Goal: Task Accomplishment & Management: Use online tool/utility

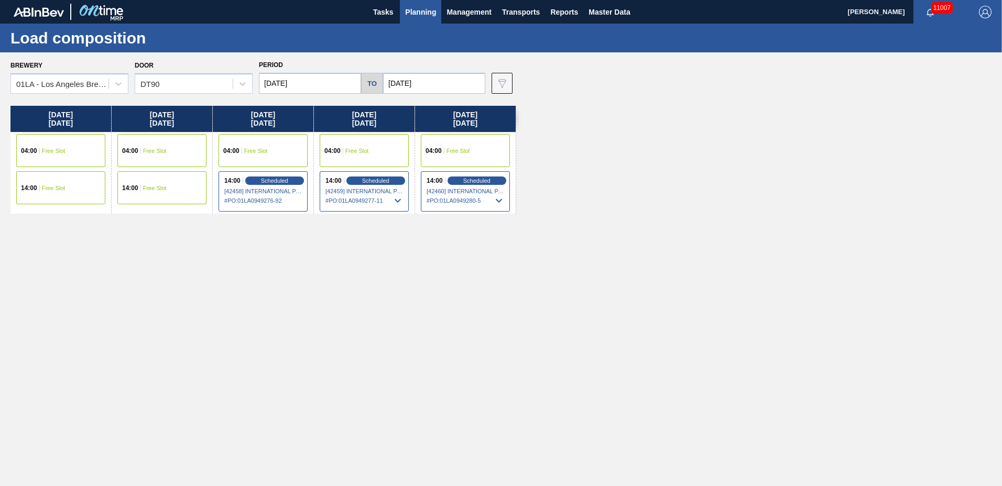
click at [425, 14] on span "Planning" at bounding box center [420, 12] width 31 height 13
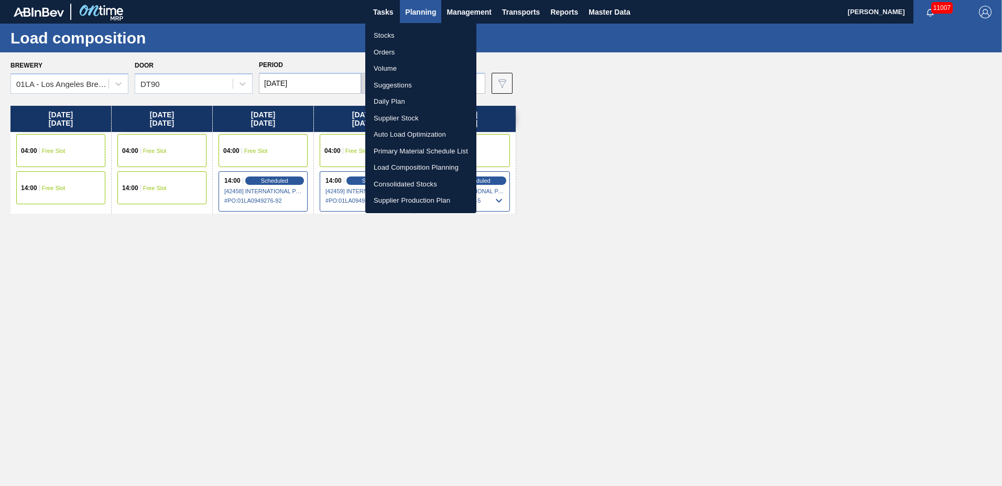
click at [401, 82] on li "Suggestions" at bounding box center [420, 85] width 111 height 17
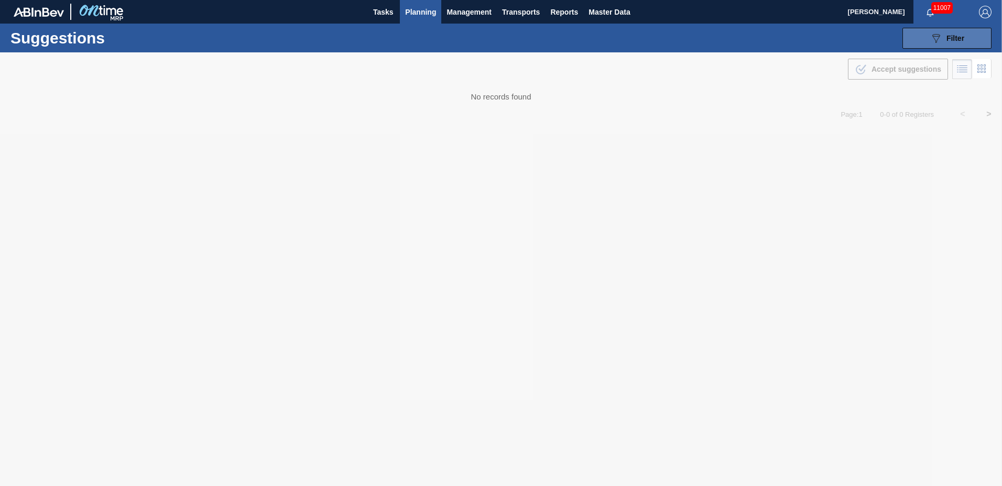
click at [968, 34] on button "089F7B8B-B2A5-4AFE-B5C0-19BA573D28AC Filter" at bounding box center [947, 38] width 89 height 21
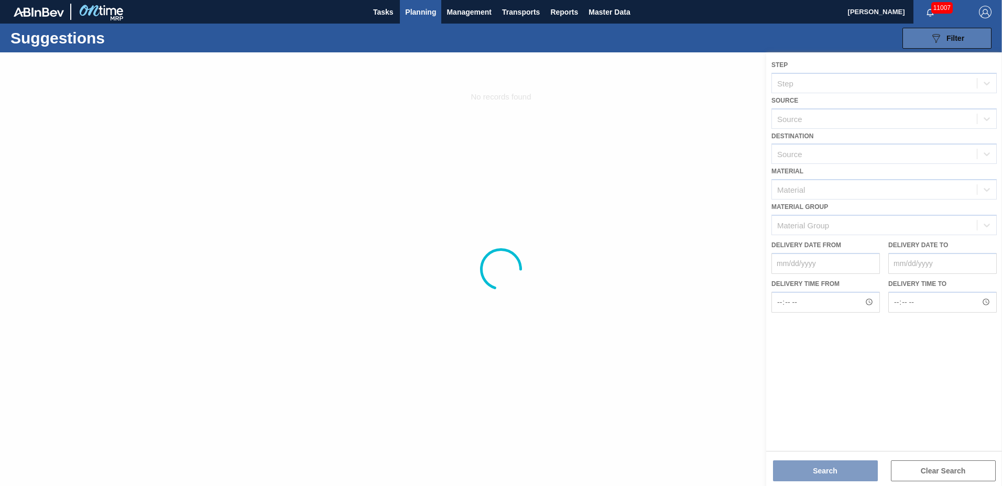
click at [968, 34] on button "089F7B8B-B2A5-4AFE-B5C0-19BA573D28AC Filter" at bounding box center [947, 38] width 89 height 21
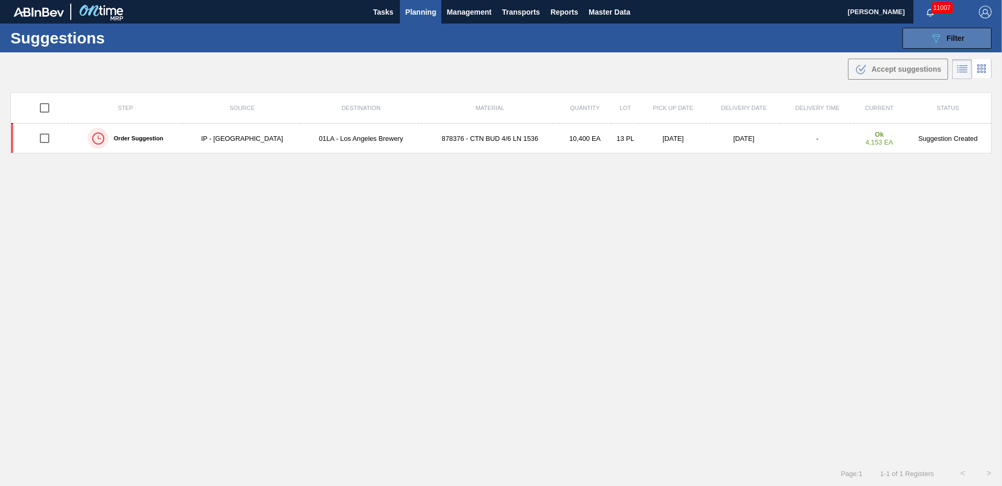
click at [930, 40] on icon "089F7B8B-B2A5-4AFE-B5C0-19BA573D28AC" at bounding box center [936, 38] width 13 height 13
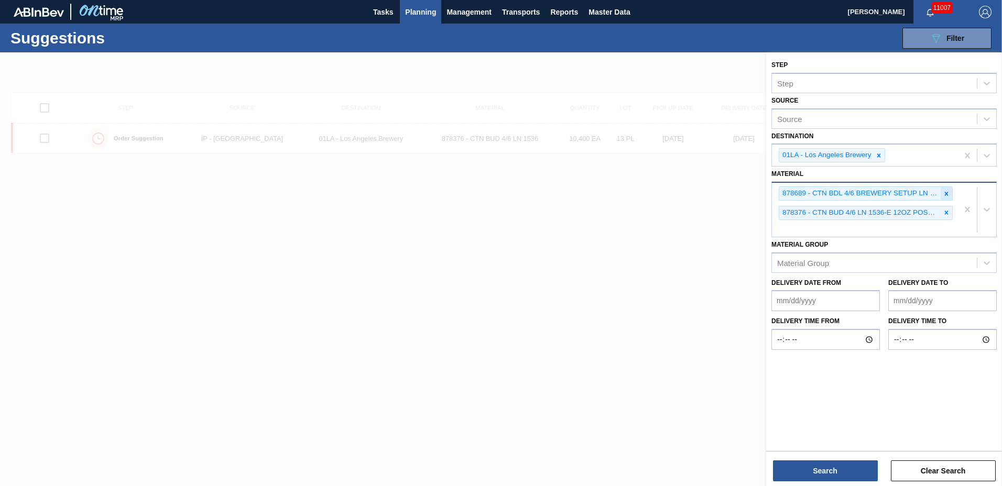
click at [943, 194] on icon at bounding box center [946, 193] width 7 height 7
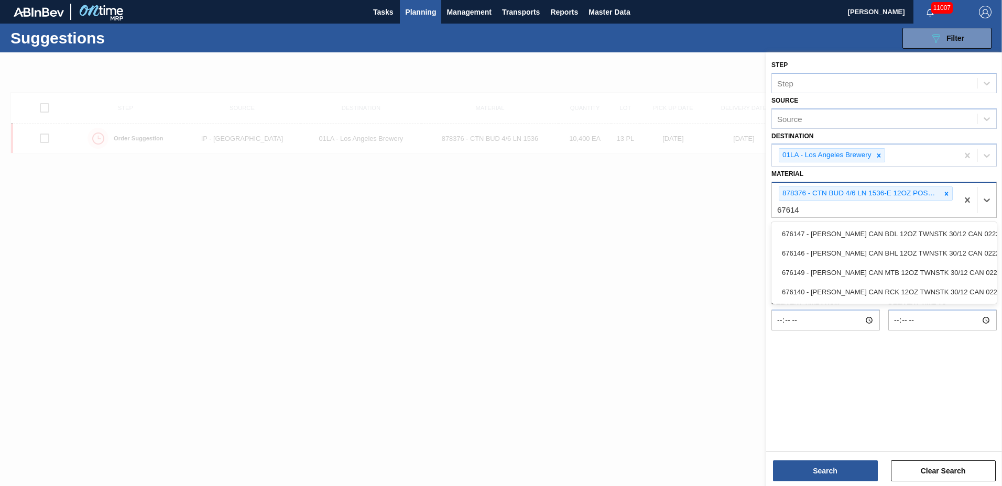
type input "676140"
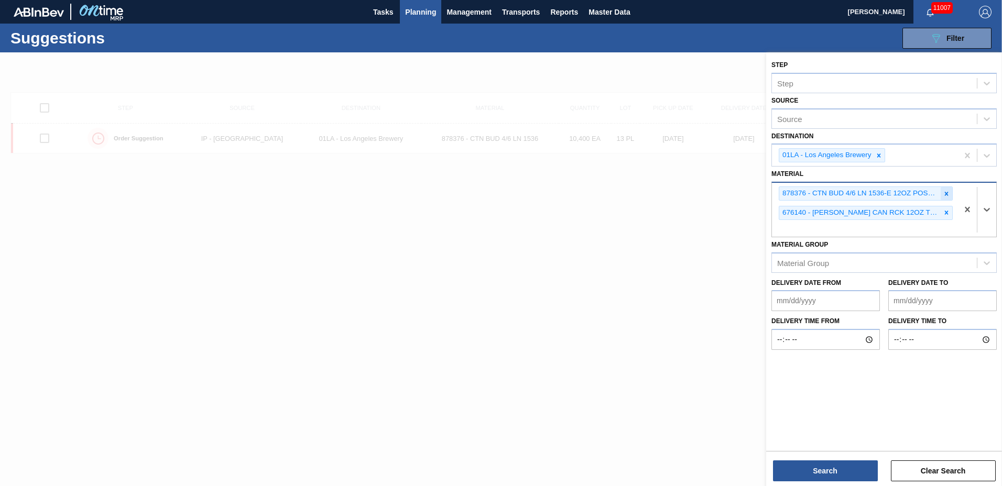
click at [948, 194] on icon at bounding box center [946, 193] width 7 height 7
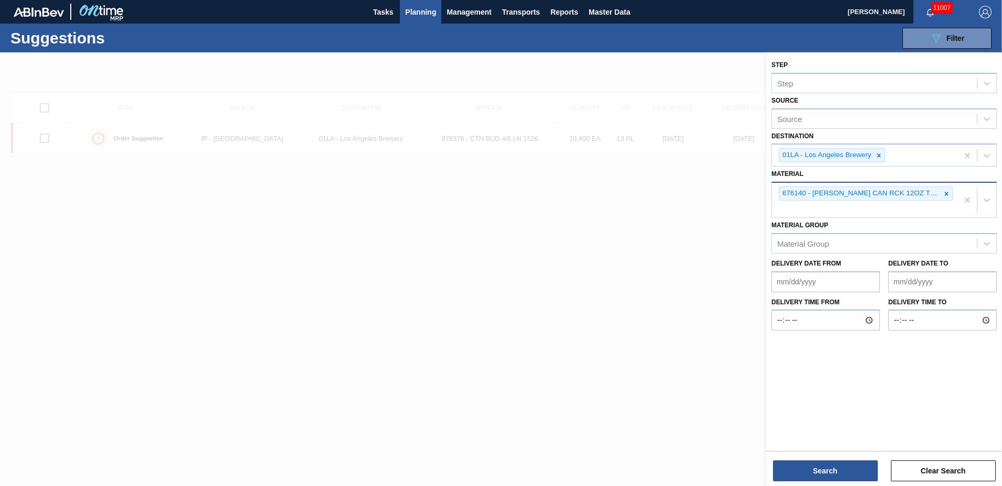
click at [843, 484] on div "Step Step Source Source Destination 01LA - [GEOGRAPHIC_DATA] Brewery Material 6…" at bounding box center [884, 270] width 236 height 436
click at [843, 475] on button "Search" at bounding box center [825, 471] width 105 height 21
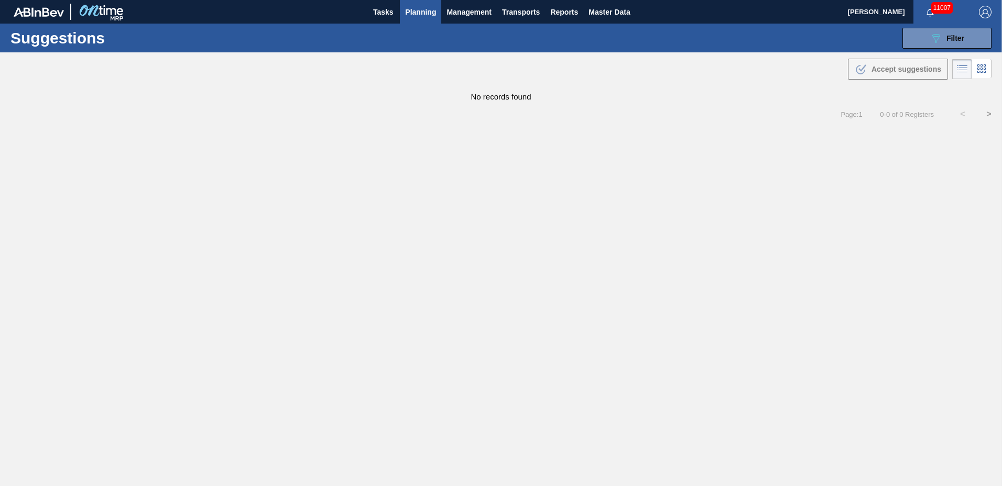
click at [420, 9] on span "Planning" at bounding box center [420, 12] width 31 height 13
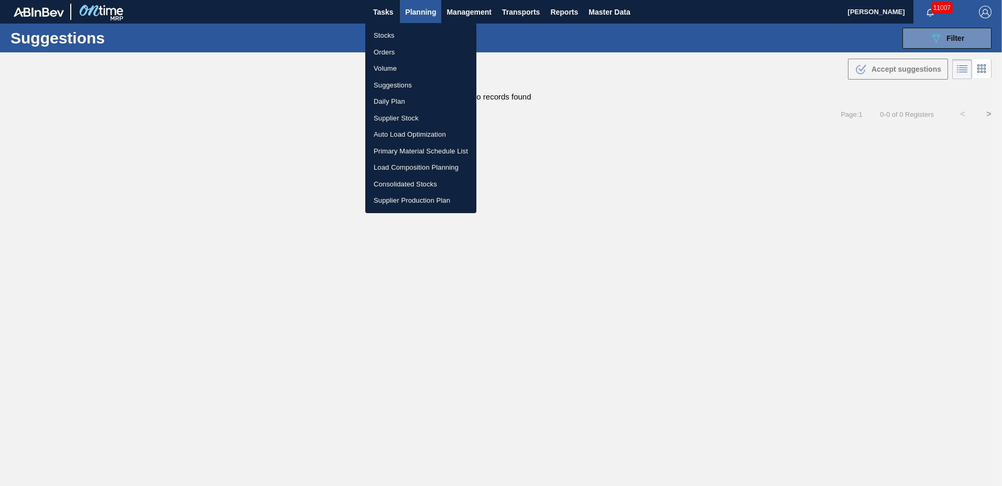
click at [413, 167] on li "Load Composition Planning" at bounding box center [420, 167] width 111 height 17
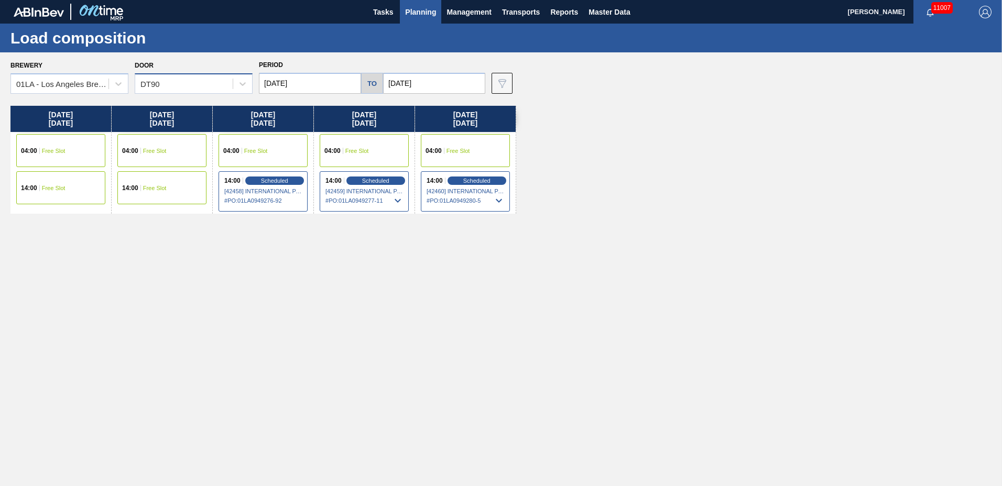
click at [151, 82] on div "DT90" at bounding box center [149, 84] width 19 height 9
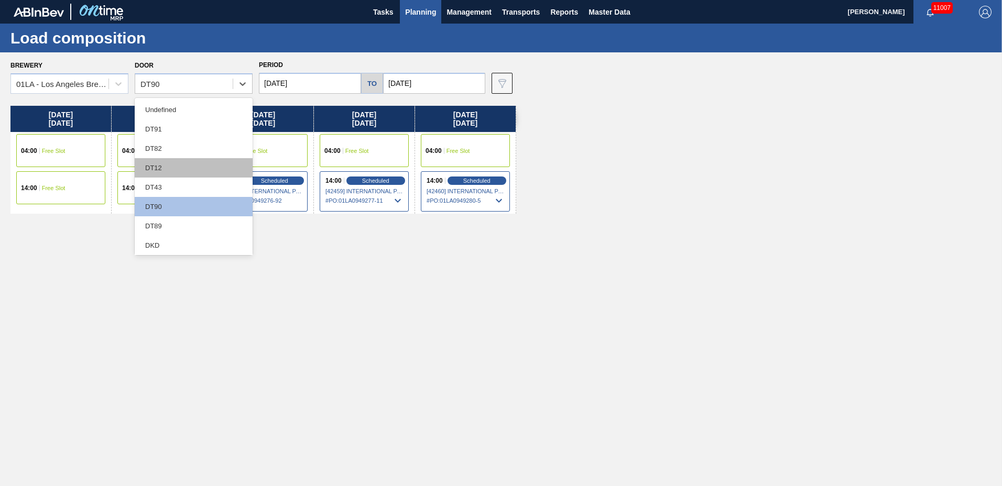
click at [178, 167] on div "DT12" at bounding box center [194, 167] width 118 height 19
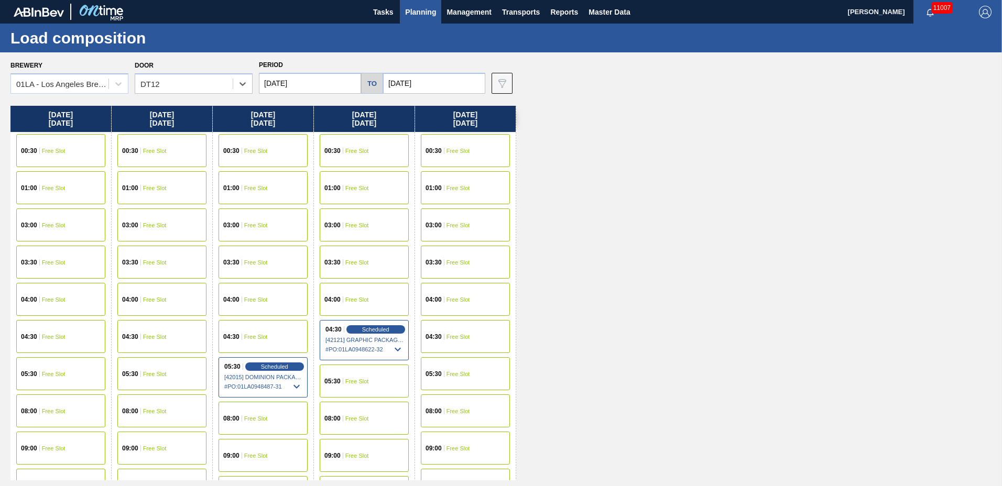
scroll to position [559, 0]
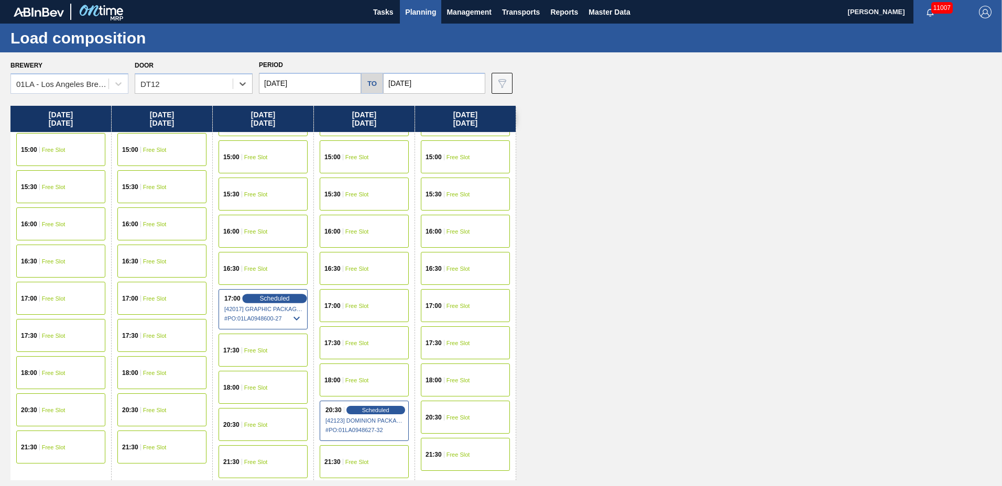
click at [255, 300] on div "Scheduled" at bounding box center [274, 298] width 64 height 9
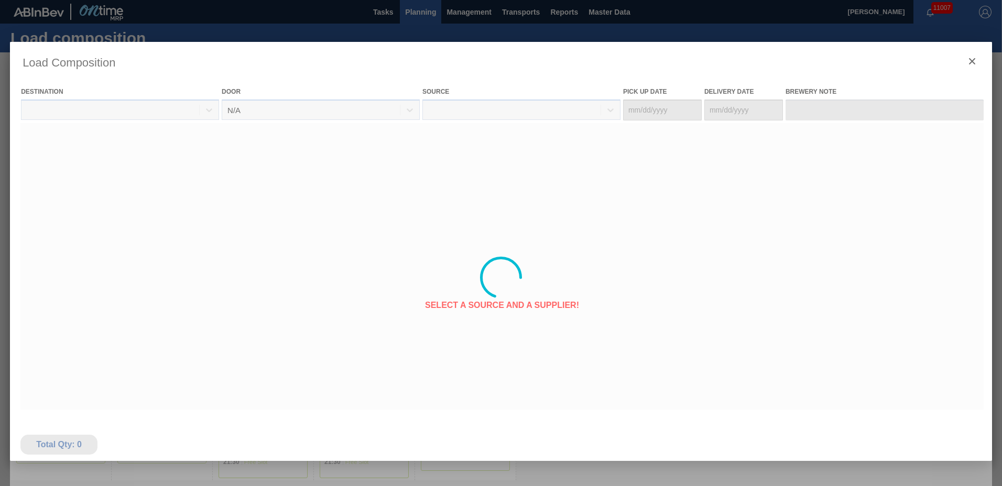
type Date "[DATE]"
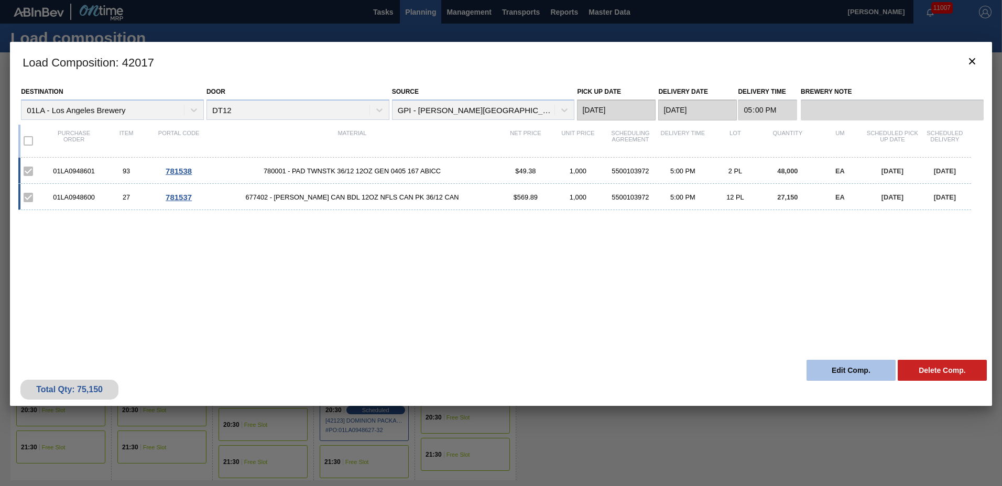
click at [855, 371] on button "Edit Comp." at bounding box center [851, 370] width 89 height 21
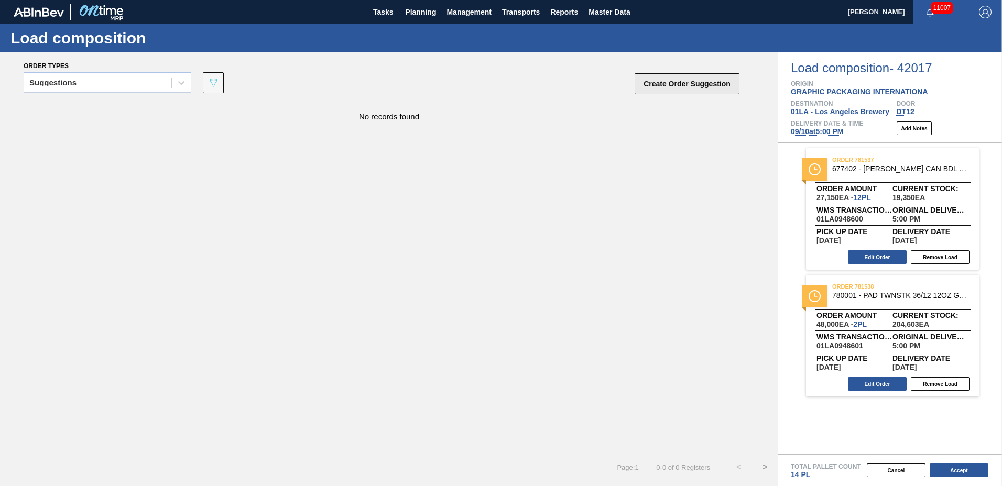
click at [668, 79] on button "Create Order Suggestion" at bounding box center [687, 83] width 105 height 21
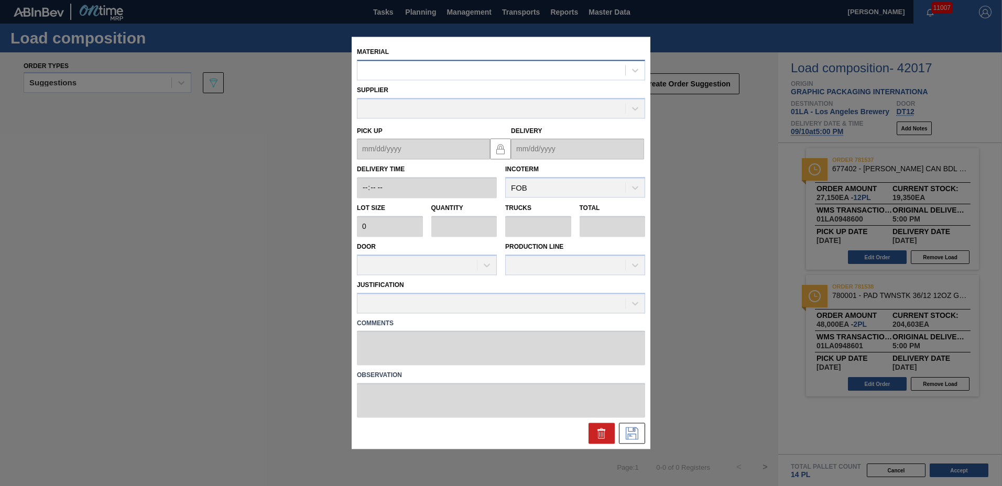
click at [467, 78] on div at bounding box center [501, 70] width 288 height 20
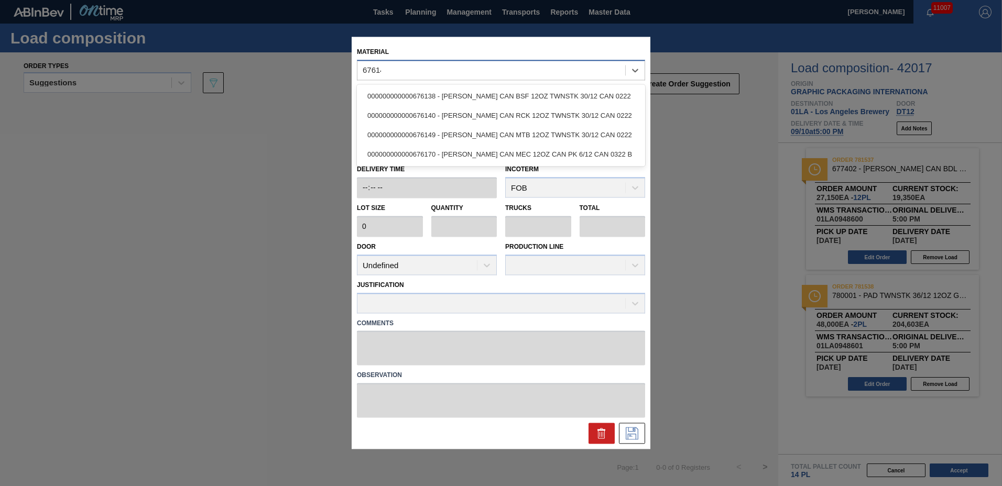
type input "676140"
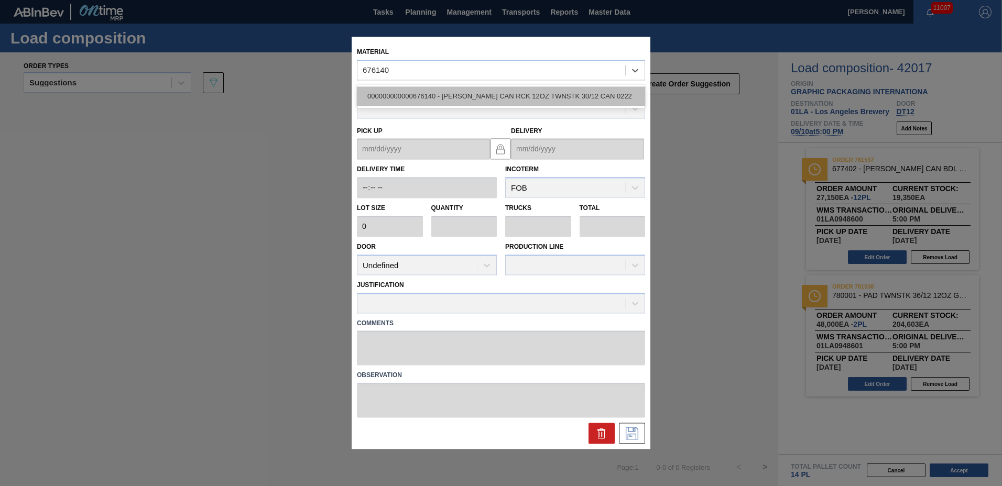
click at [431, 96] on div "000000000000676140 - [PERSON_NAME] CAN RCK 12OZ TWNSTK 30/12 CAN 0222" at bounding box center [501, 95] width 288 height 19
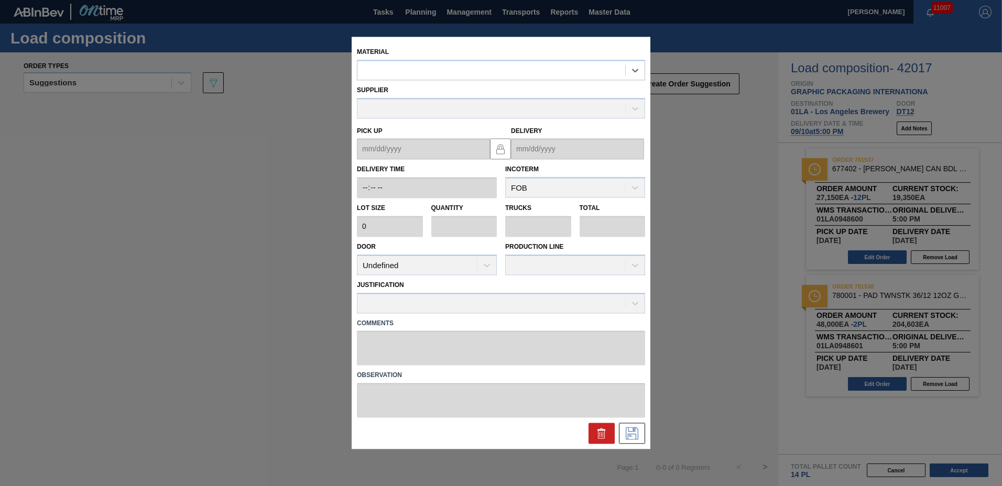
type input "3,200"
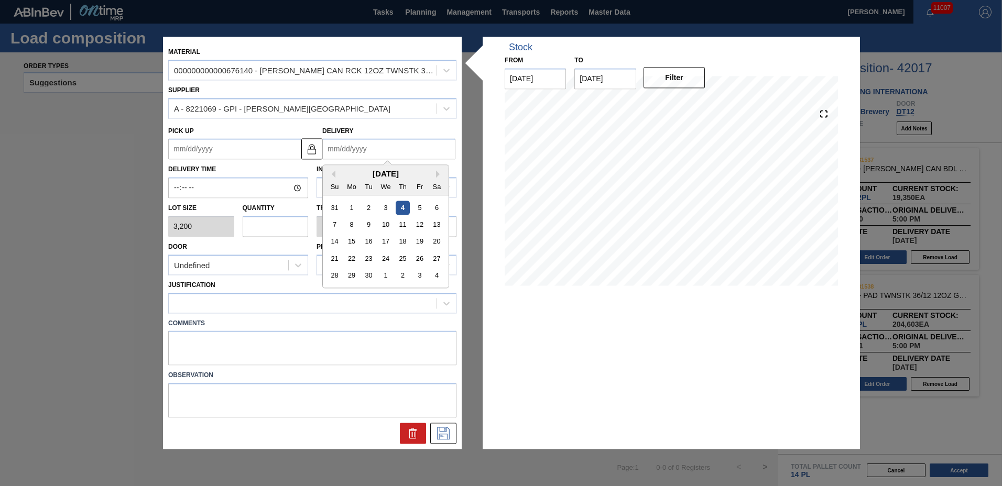
click at [412, 143] on input "Delivery" at bounding box center [388, 149] width 133 height 21
click at [385, 228] on div "10" at bounding box center [385, 225] width 14 height 14
type up "[DATE]"
type input "[DATE]"
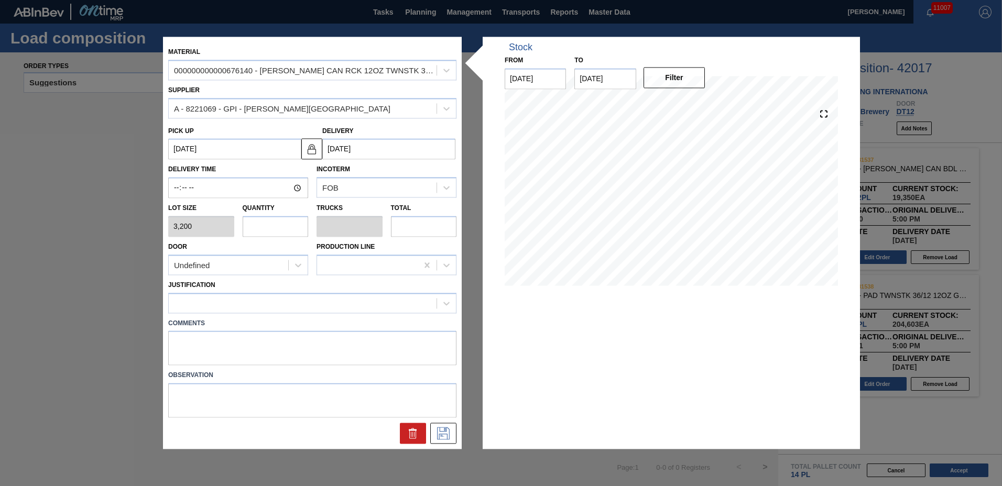
click at [277, 225] on input "text" at bounding box center [276, 226] width 66 height 21
type input "2"
type input "0.083"
type input "6,400"
type input "2"
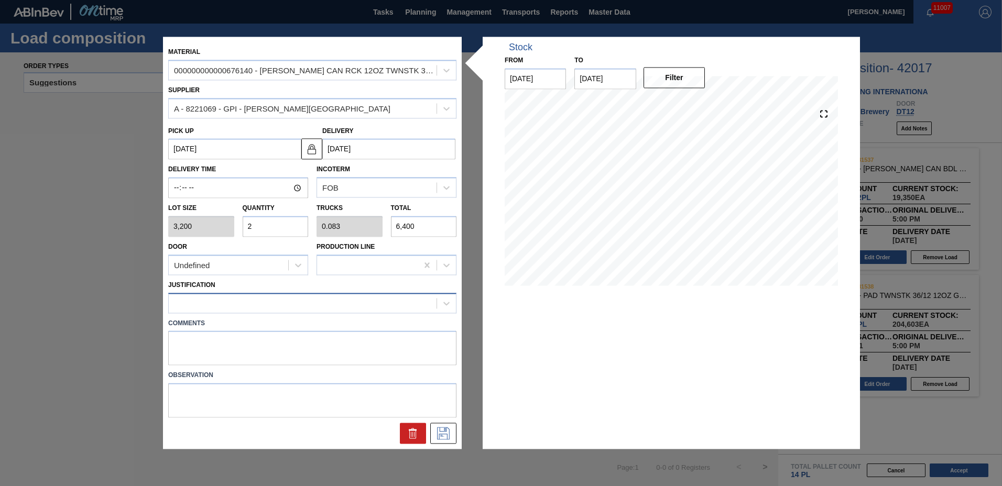
click at [271, 306] on div at bounding box center [303, 303] width 268 height 15
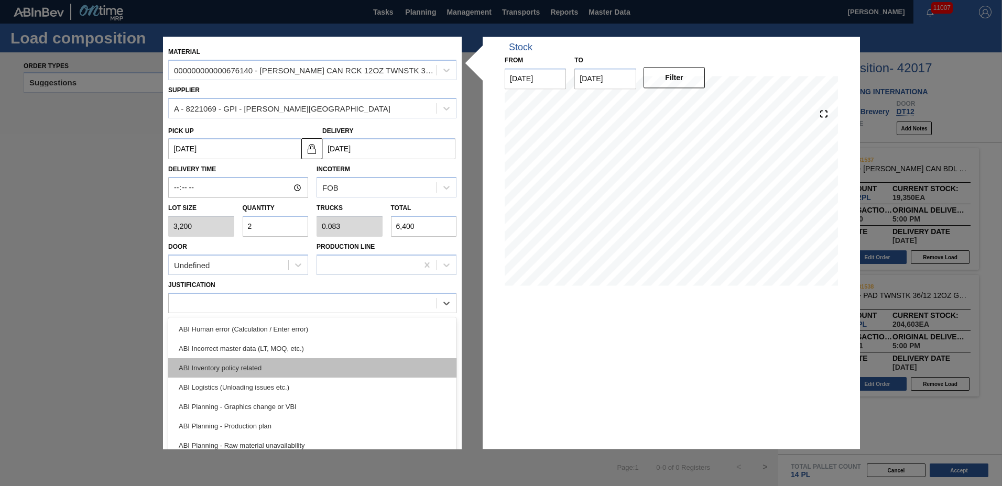
click at [248, 363] on div "ABI Inventory policy related" at bounding box center [312, 367] width 288 height 19
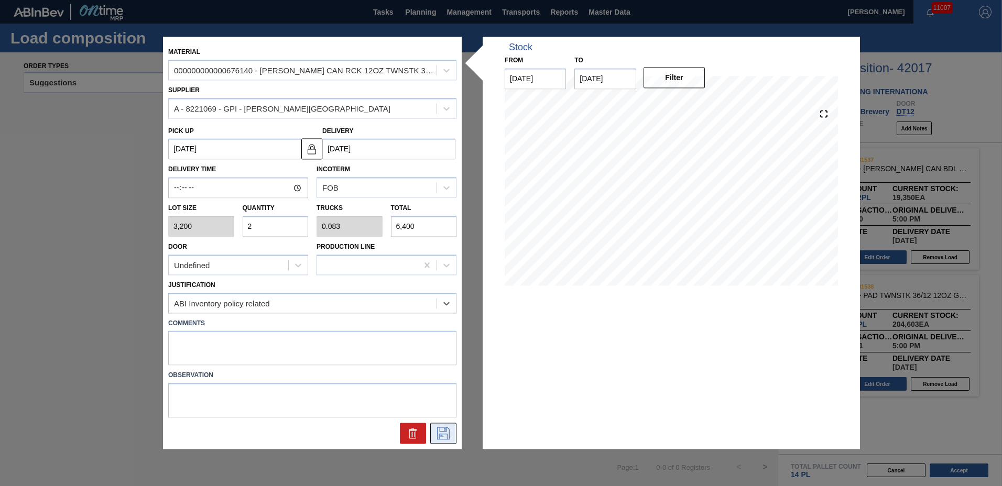
click at [446, 434] on icon at bounding box center [443, 434] width 13 height 13
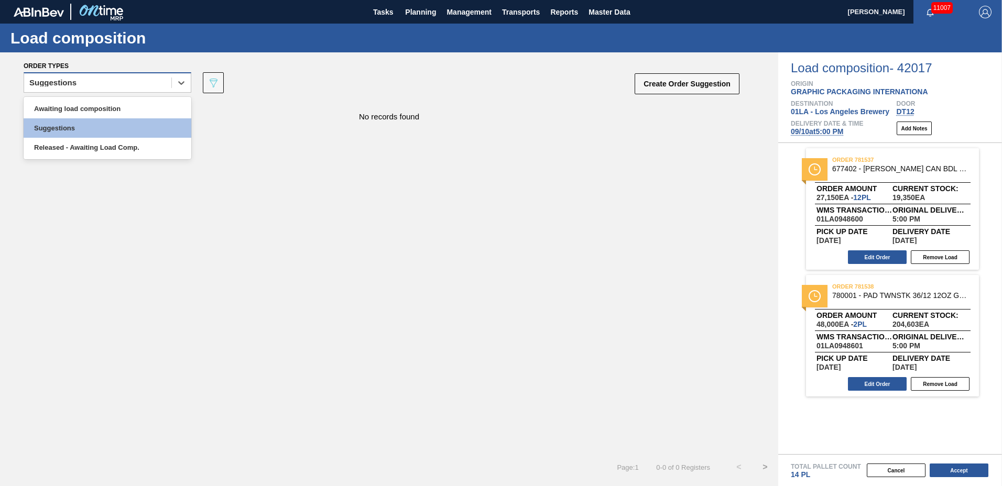
click at [84, 87] on div "Suggestions" at bounding box center [97, 82] width 147 height 15
click at [84, 107] on div "Awaiting load composition" at bounding box center [108, 108] width 168 height 19
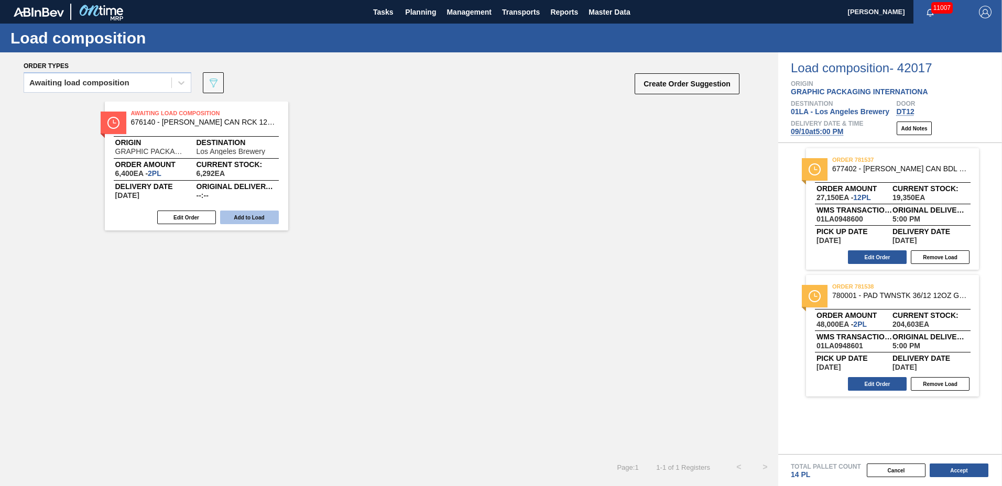
click at [255, 219] on button "Add to Load" at bounding box center [249, 218] width 59 height 14
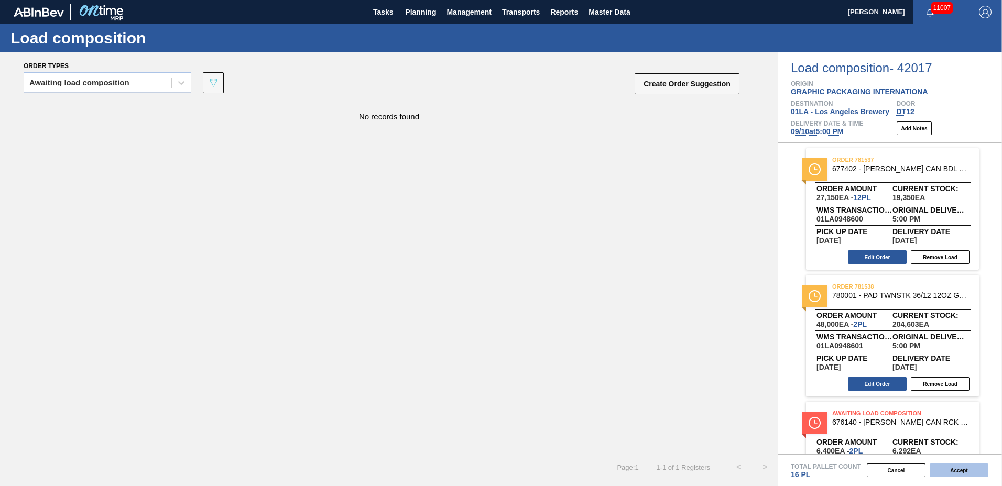
click at [965, 473] on button "Accept" at bounding box center [959, 471] width 59 height 14
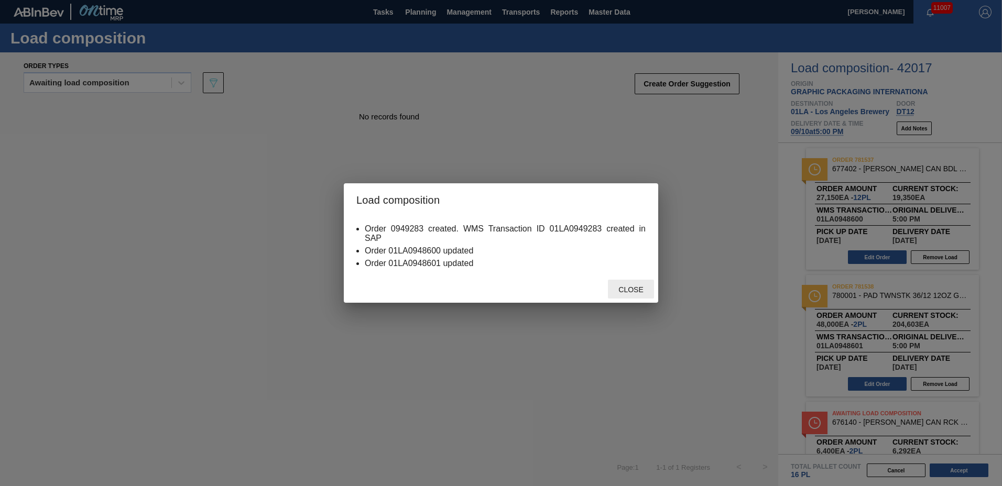
click at [636, 295] on div "Close" at bounding box center [631, 289] width 46 height 19
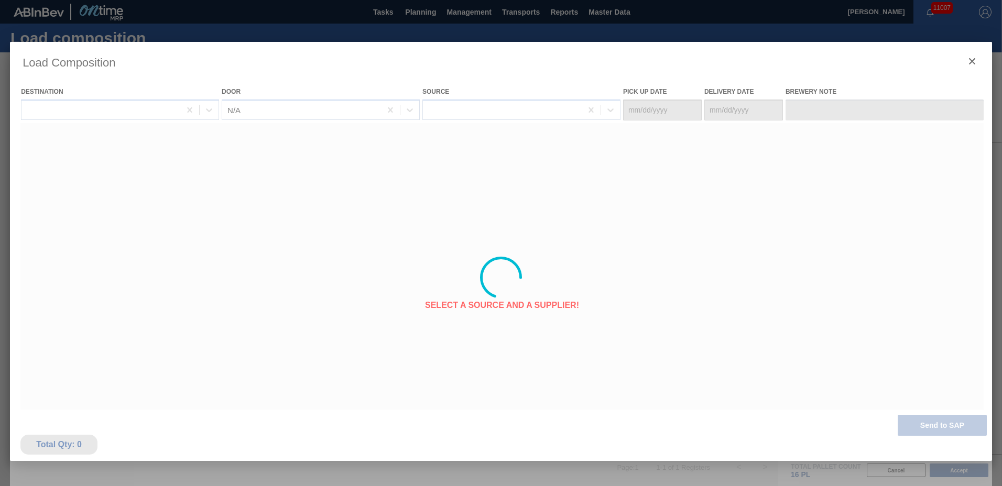
type Date "[DATE]"
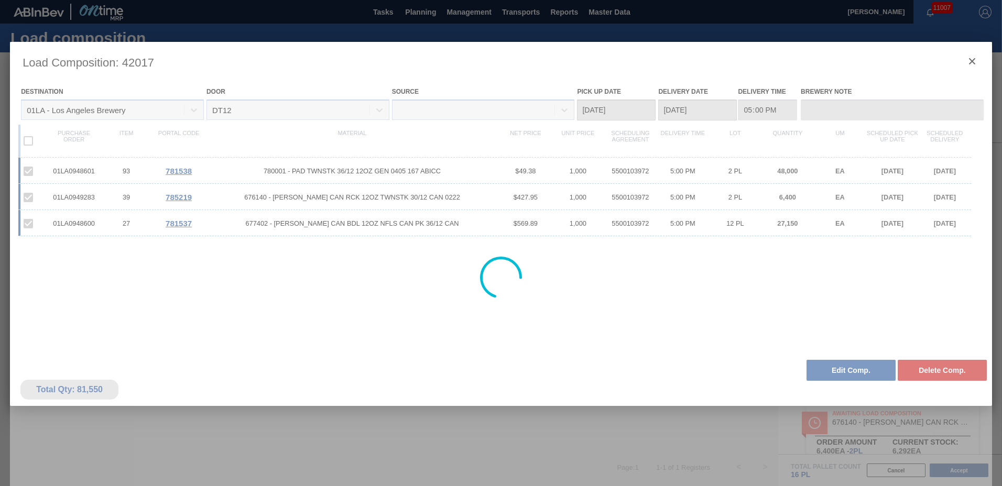
click at [974, 60] on div at bounding box center [501, 278] width 982 height 472
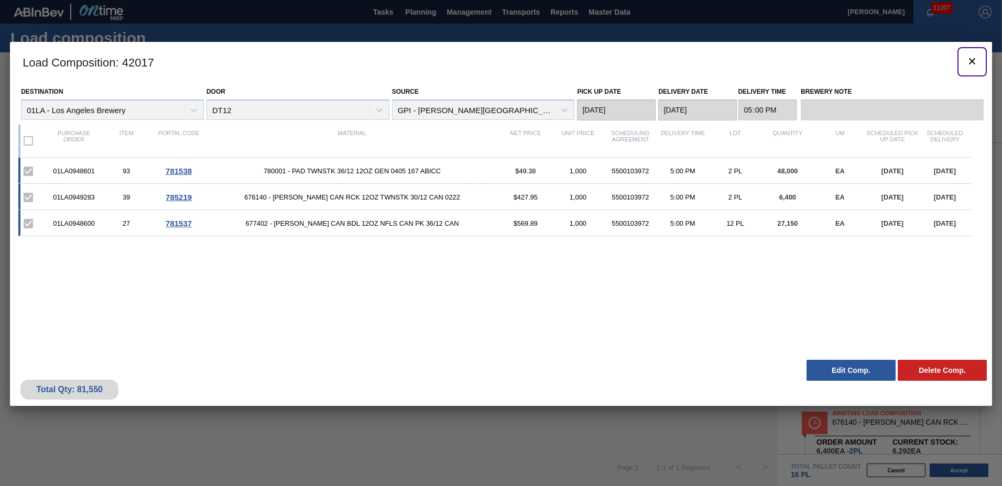
click at [975, 59] on icon "botão de ícone" at bounding box center [972, 61] width 13 height 13
